Goal: Task Accomplishment & Management: Use online tool/utility

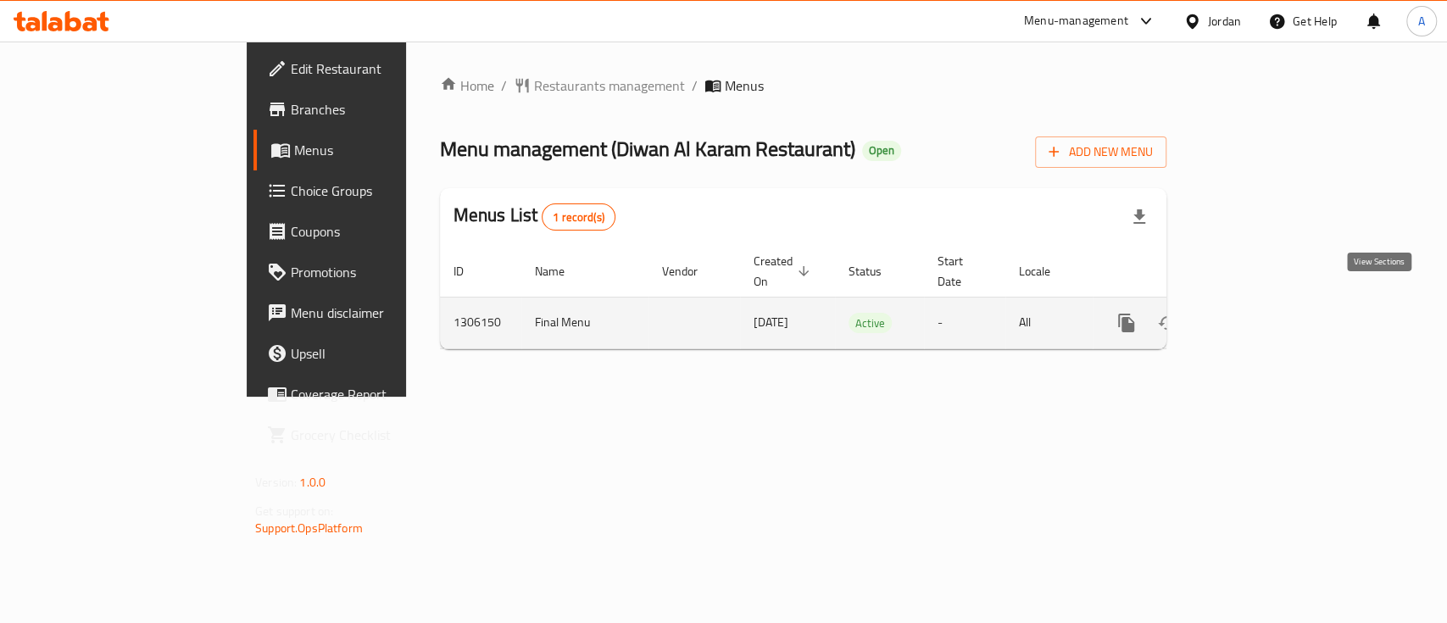
click at [1256, 315] on icon "enhanced table" at bounding box center [1248, 322] width 15 height 15
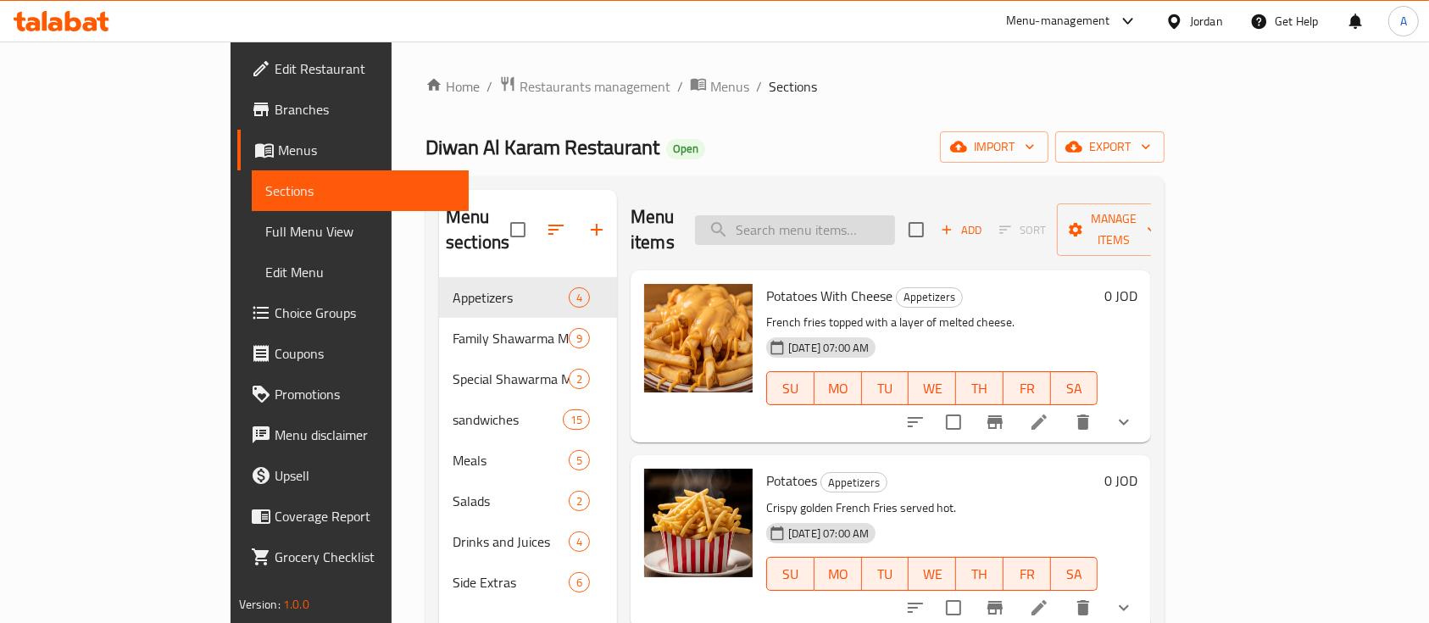
click at [878, 215] on input "search" at bounding box center [795, 230] width 200 height 30
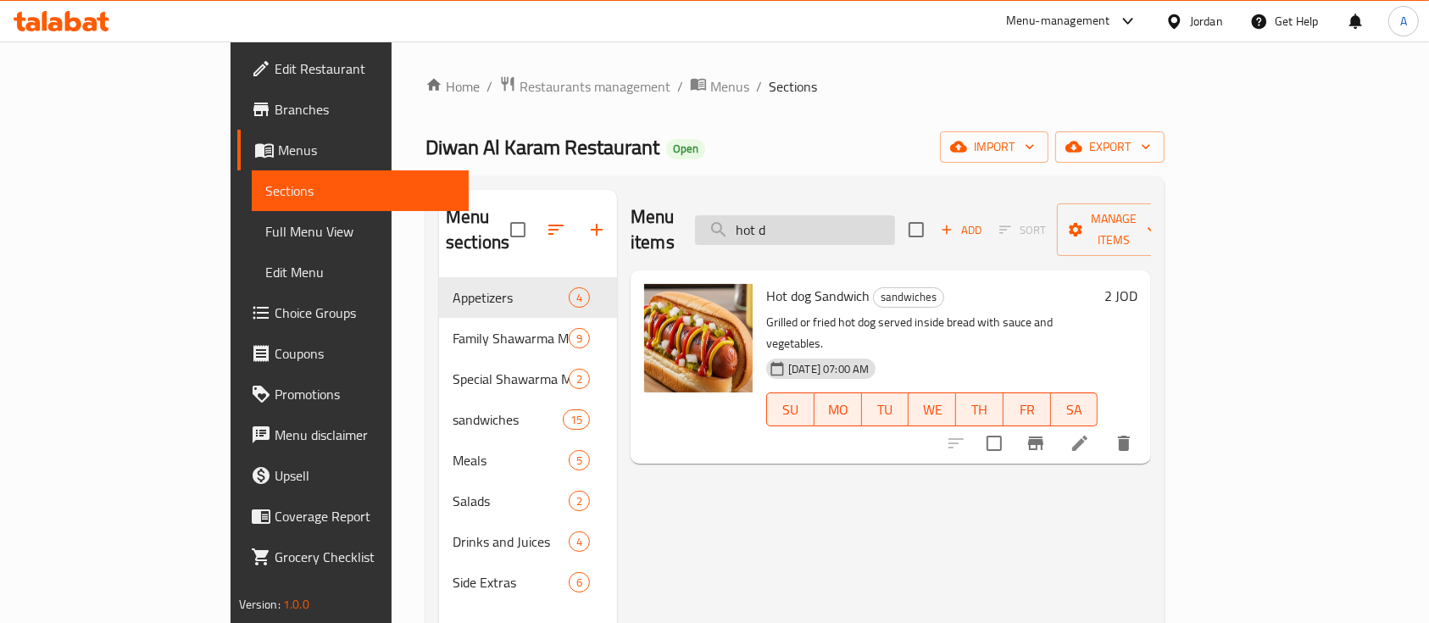
click at [884, 215] on input "hot d" at bounding box center [795, 230] width 200 height 30
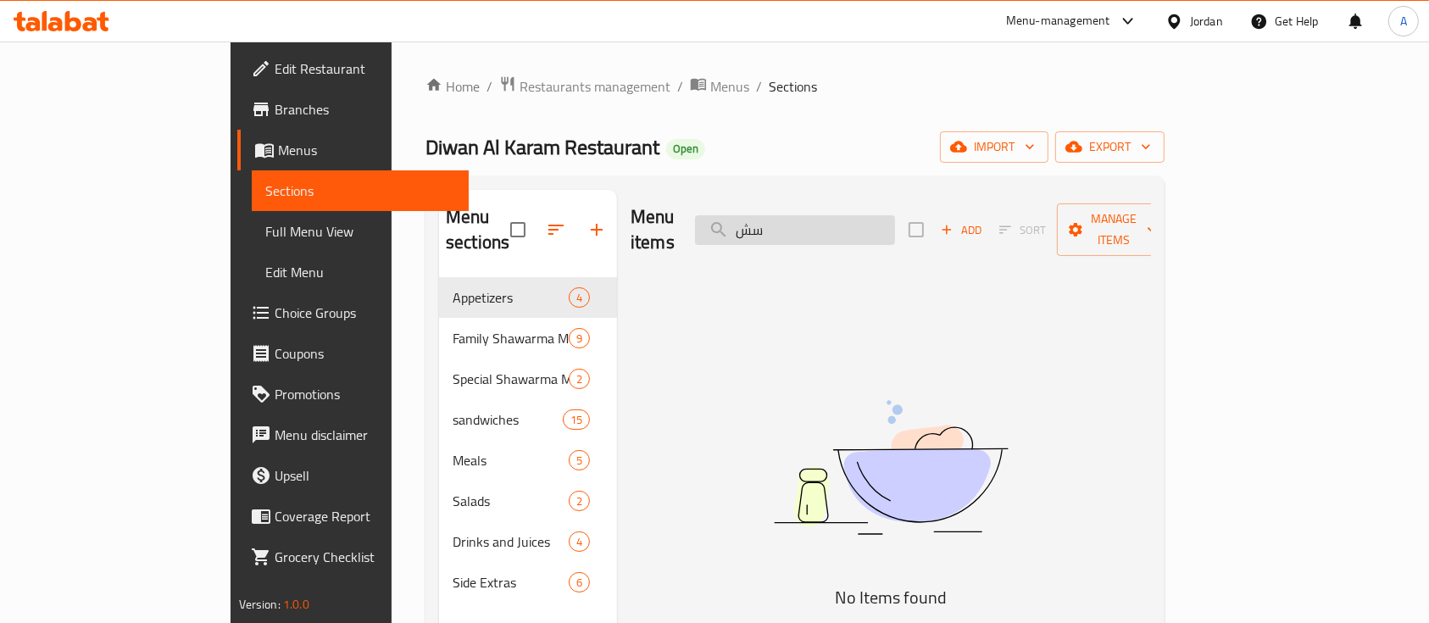
type input "س"
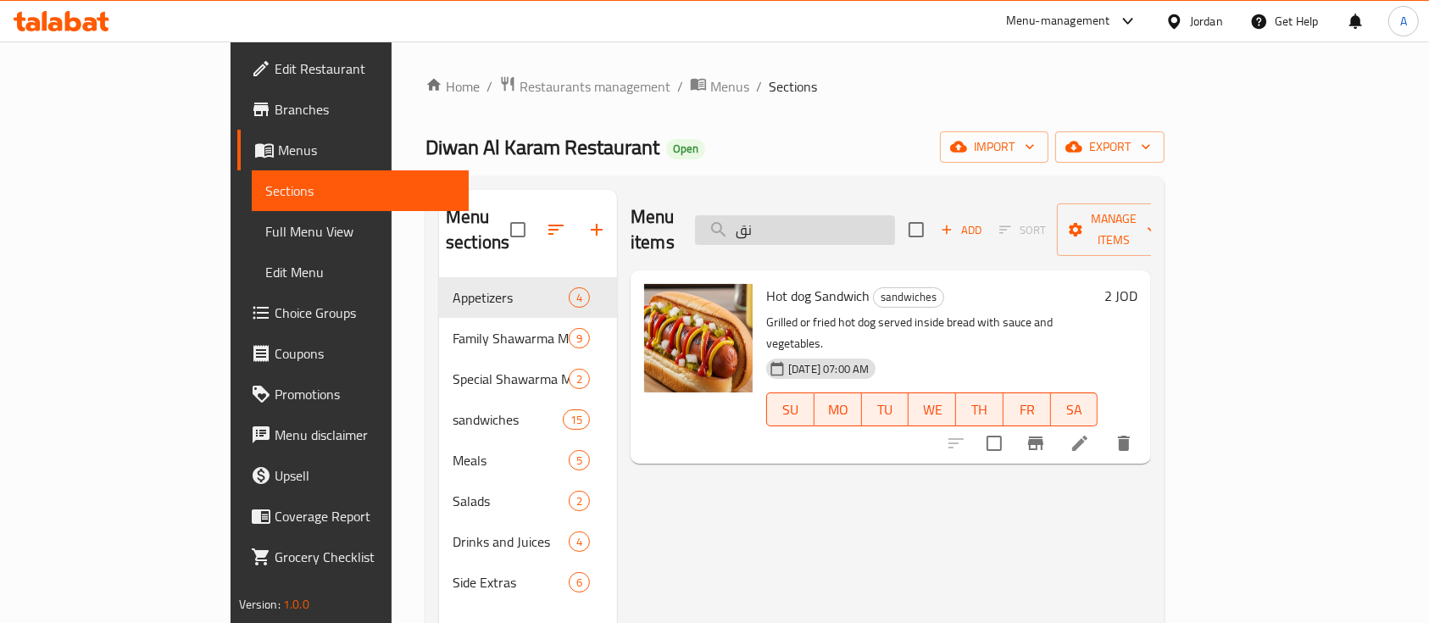
type input "ن"
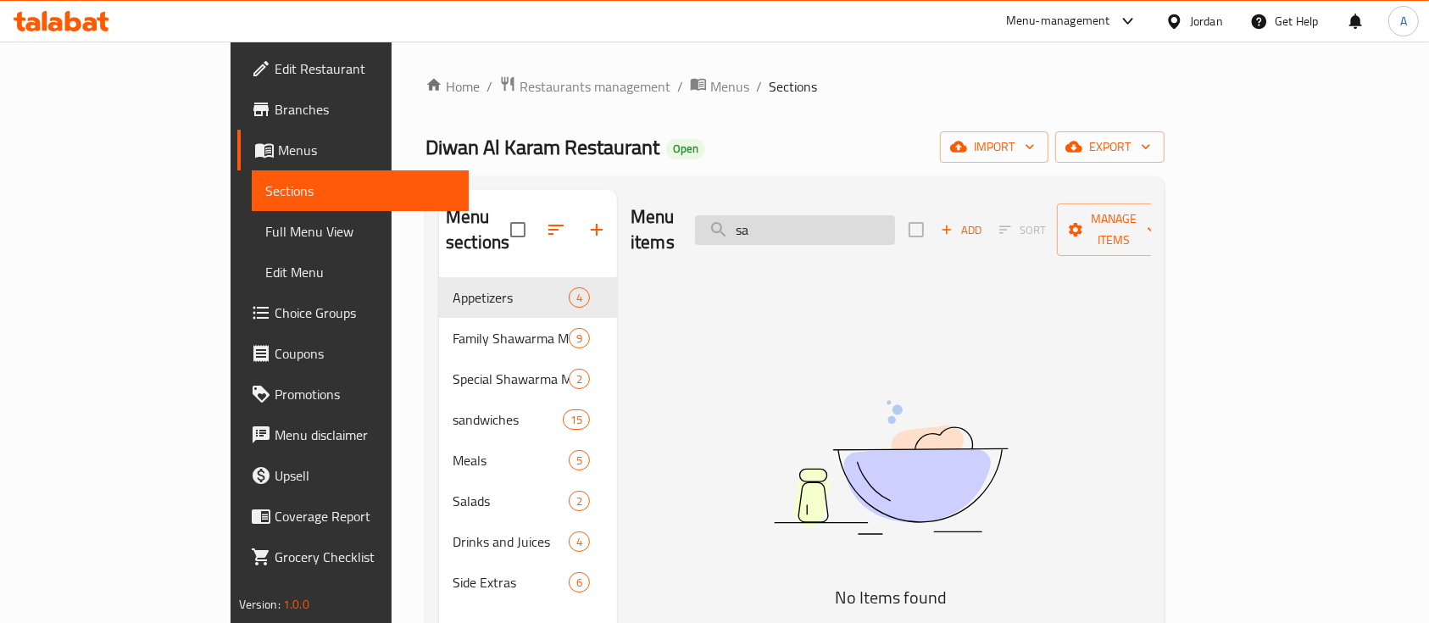
type input "s"
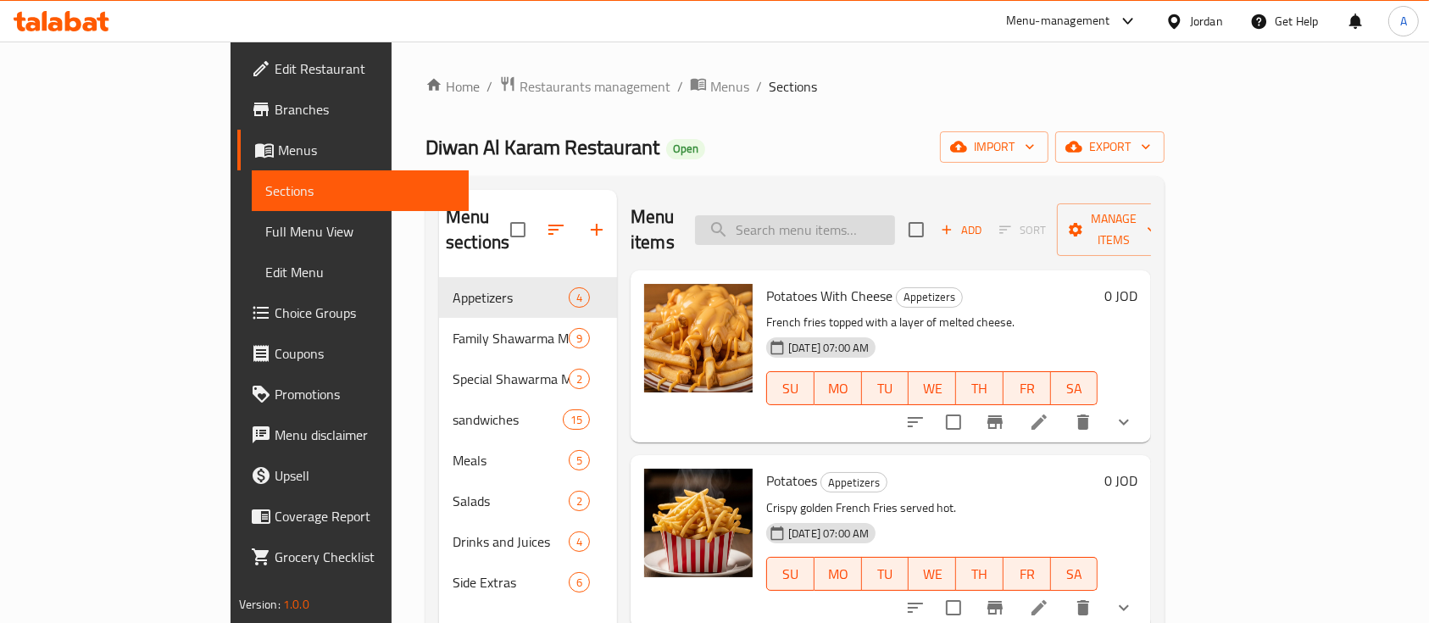
click at [874, 223] on input "search" at bounding box center [795, 230] width 200 height 30
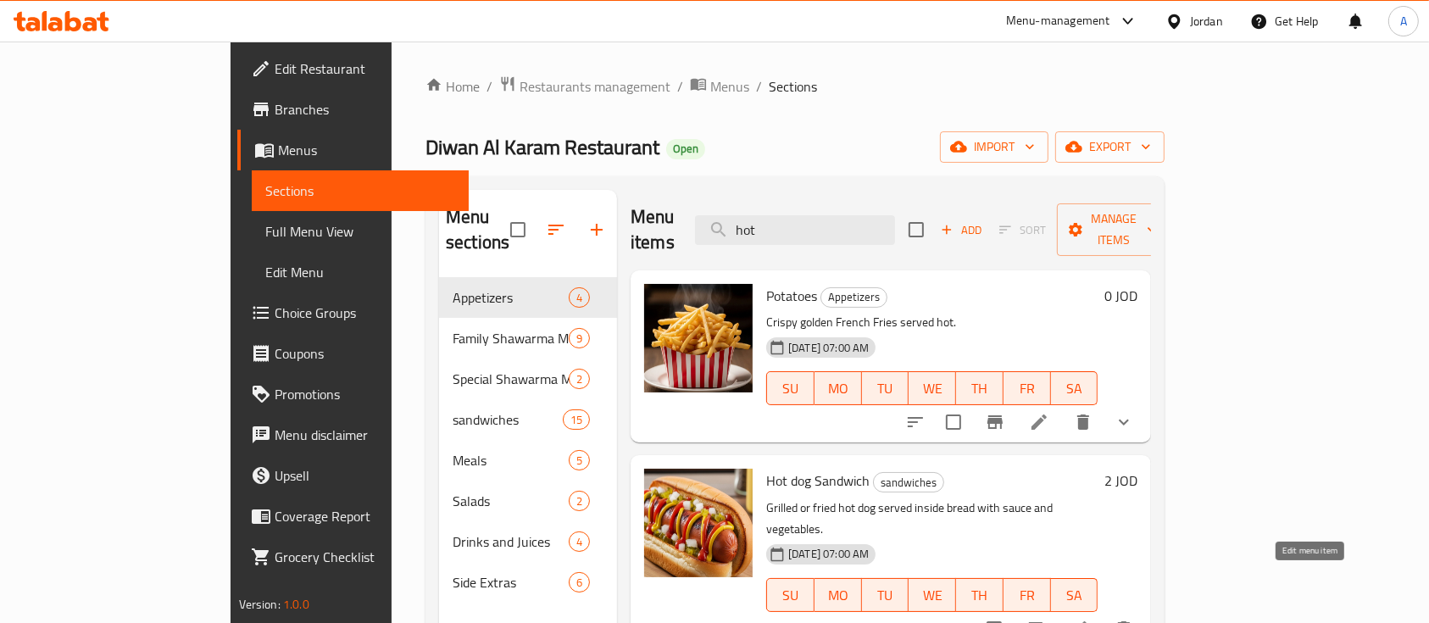
type input "hot"
click at [1090, 619] on icon at bounding box center [1080, 629] width 20 height 20
